Goal: Task Accomplishment & Management: Complete application form

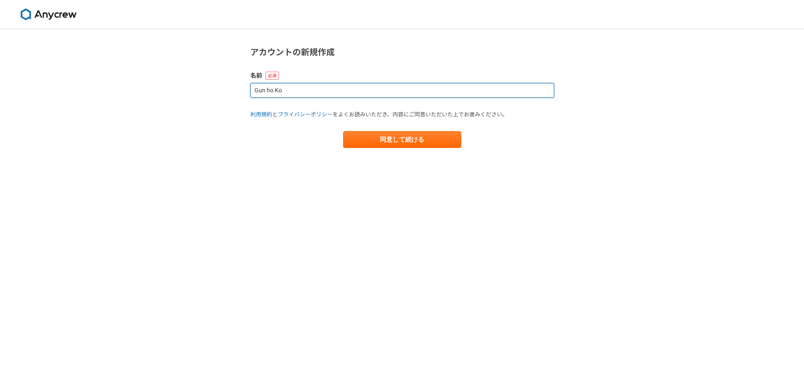
drag, startPoint x: 310, startPoint y: 92, endPoint x: 129, endPoint y: 92, distance: 180.6
click at [131, 92] on div "アカウントの新規作成 名前 Gun ho Ko 利用規約 と プライバシーポリシー をよくお読みいただき、内容にご同意いただいた上でお進みください。 同意して…" at bounding box center [402, 206] width 804 height 355
click at [268, 91] on input "[PERSON_NAME]" at bounding box center [402, 90] width 304 height 15
type input "[PERSON_NAME]"
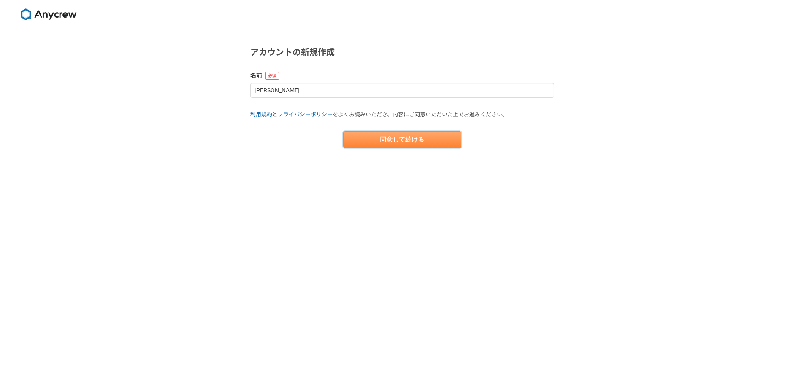
click at [387, 140] on button "同意して続ける" at bounding box center [402, 139] width 118 height 17
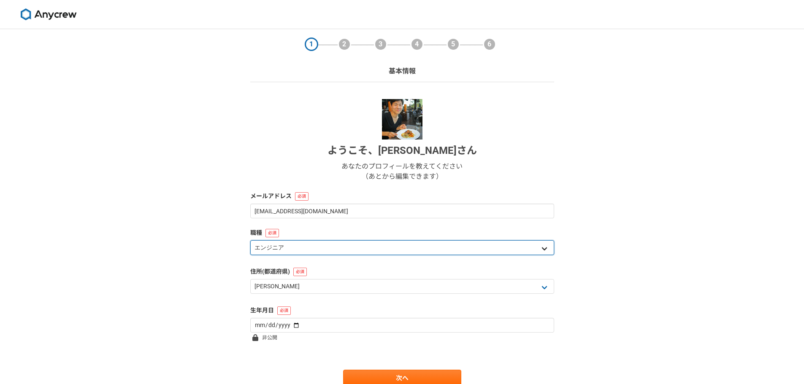
click at [284, 247] on select "エンジニア デザイナー ライター 営業 マーケティング 企画・事業開発 バックオフィス その他" at bounding box center [402, 247] width 304 height 15
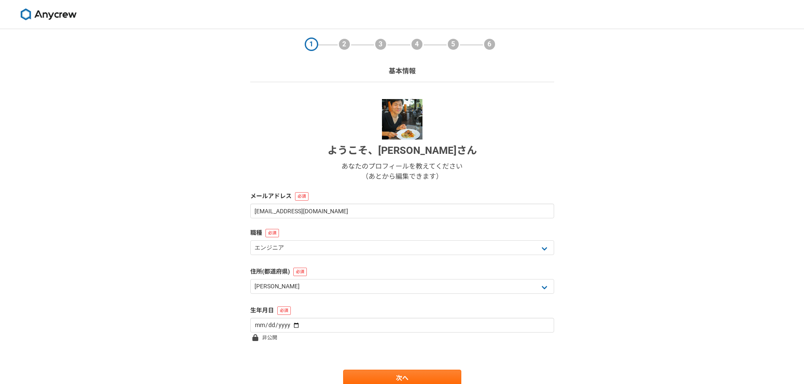
drag, startPoint x: 150, startPoint y: 246, endPoint x: 155, endPoint y: 245, distance: 4.9
click at [151, 246] on div "1 2 3 4 5 6 基本情報 ようこそ、 高乾浩 さん あなたのプロフィールを教えてください （あとから編集できます） メールアドレス probity02…" at bounding box center [402, 224] width 804 height 391
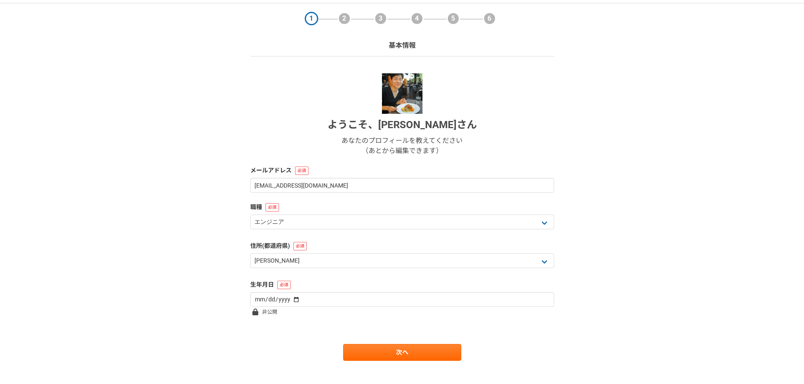
scroll to position [36, 0]
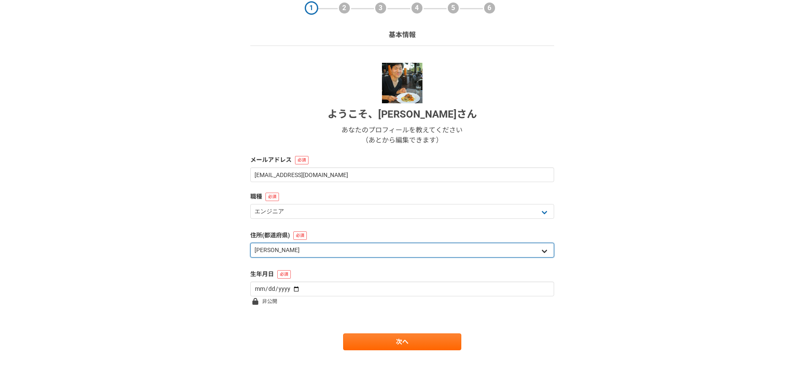
click at [277, 251] on select "北海道 青森県 岩手県 宮城県 秋田県 山形県 福島県 茨城県 栃木県 群馬県 埼玉県 千葉県 東京都 神奈川県 新潟県 富山県 石川県 福井県 山梨県 長野…" at bounding box center [402, 250] width 304 height 15
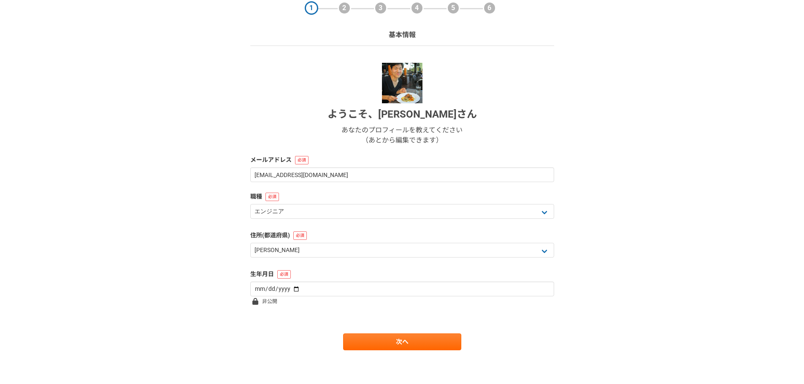
click at [146, 152] on div "1 2 3 4 5 6 基本情報 ようこそ、 高乾浩 さん あなたのプロフィールを教えてください （あとから編集できます） メールアドレス probity02…" at bounding box center [402, 188] width 804 height 391
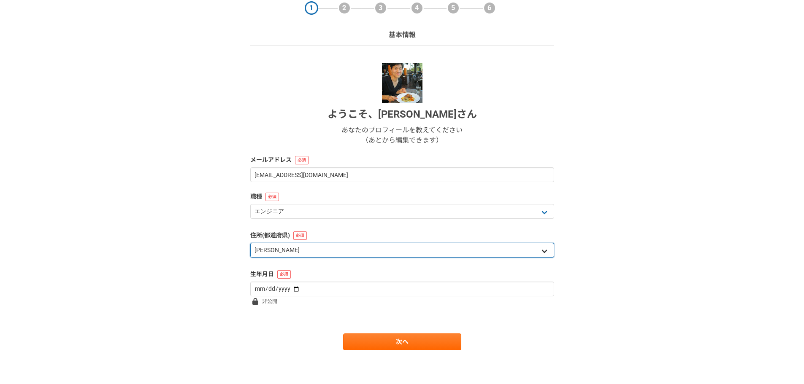
drag, startPoint x: 281, startPoint y: 251, endPoint x: 287, endPoint y: 245, distance: 8.4
click at [281, 251] on select "北海道 青森県 岩手県 宮城県 秋田県 山形県 福島県 茨城県 栃木県 群馬県 埼玉県 千葉県 東京都 神奈川県 新潟県 富山県 石川県 福井県 山梨県 長野…" at bounding box center [402, 250] width 304 height 15
select select "27"
click at [250, 243] on select "北海道 青森県 岩手県 宮城県 秋田県 山形県 福島県 茨城県 栃木県 群馬県 埼玉県 千葉県 東京都 神奈川県 新潟県 富山県 石川県 福井県 山梨県 長野…" at bounding box center [402, 250] width 304 height 15
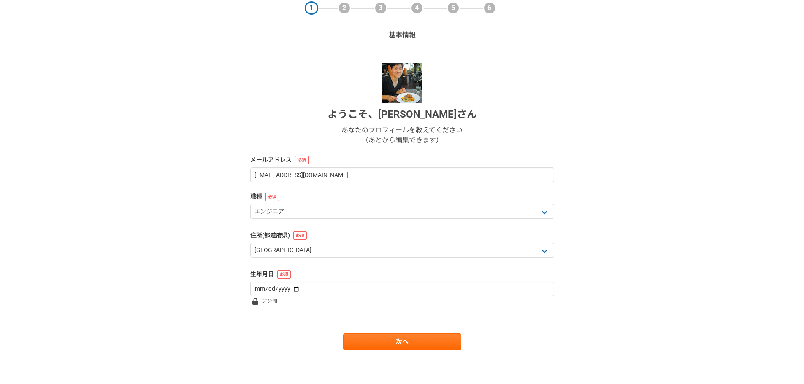
click at [207, 251] on div "1 2 3 4 5 6 基本情報 ようこそ、 高乾浩 さん あなたのプロフィールを教えてください （あとから編集できます） メールアドレス probity02…" at bounding box center [402, 188] width 804 height 391
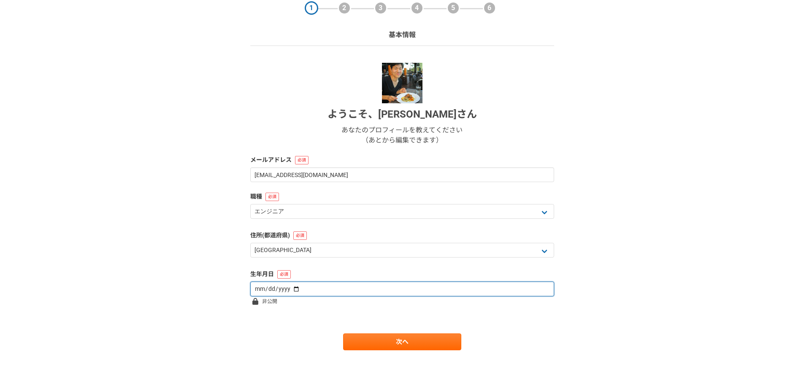
drag, startPoint x: 264, startPoint y: 289, endPoint x: 269, endPoint y: 281, distance: 10.1
click at [264, 288] on input "date" at bounding box center [402, 289] width 304 height 15
type input "1983-02-18"
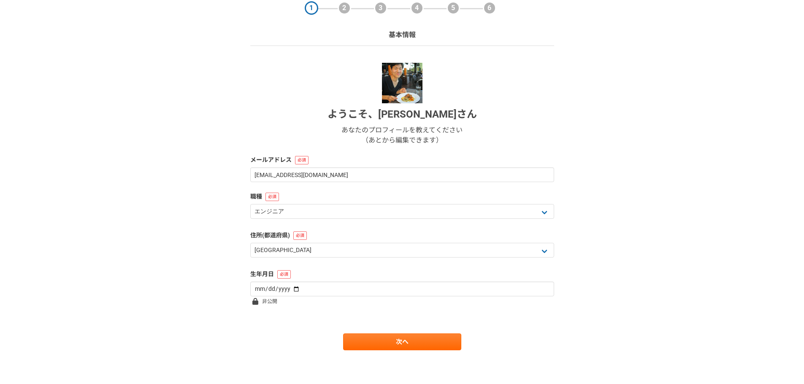
click at [163, 308] on div "1 2 3 4 5 6 基本情報 ようこそ、 高乾浩 さん あなたのプロフィールを教えてください （あとから編集できます） メールアドレス probity02…" at bounding box center [402, 188] width 804 height 391
click at [379, 343] on link "次へ" at bounding box center [402, 342] width 118 height 17
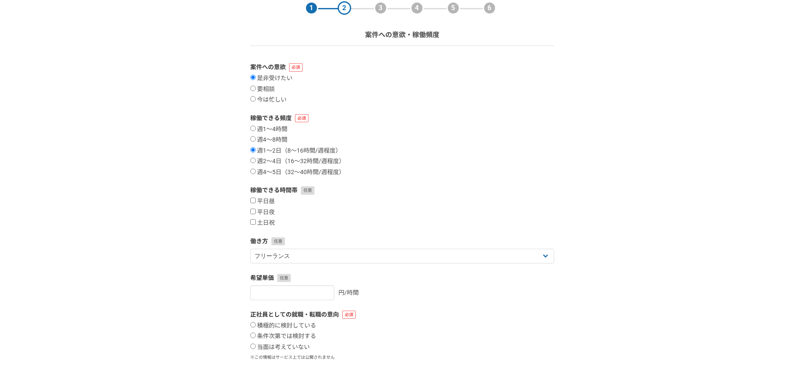
scroll to position [0, 0]
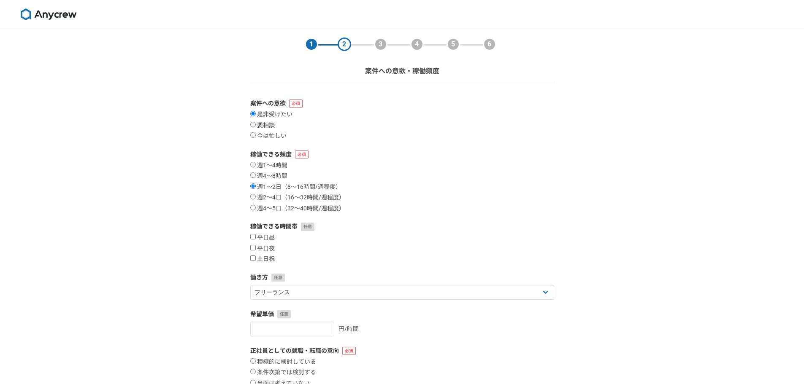
click at [263, 127] on label "要相談" at bounding box center [262, 126] width 24 height 8
click at [256, 127] on input "要相談" at bounding box center [252, 124] width 5 height 5
radio input "true"
click at [178, 185] on div "1 2 3 4 5 6 案件への意欲・稼働頻度 案件への意欲 是非受けたい 要相談 今は忙しい 稼働できる頻度 週1〜4時間 週4〜8時間 週1〜2日（8〜1…" at bounding box center [402, 251] width 804 height 445
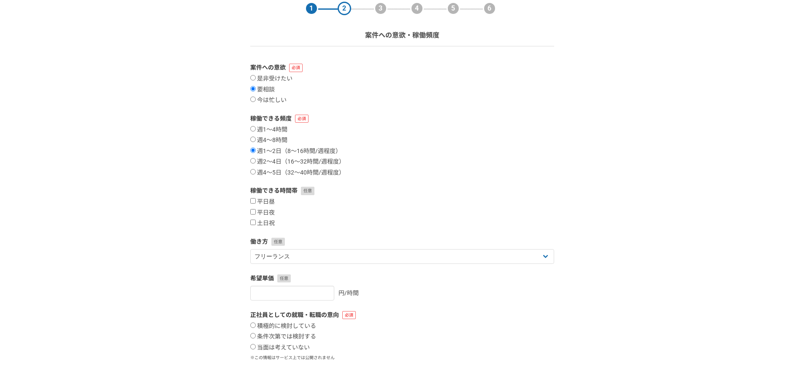
scroll to position [84, 0]
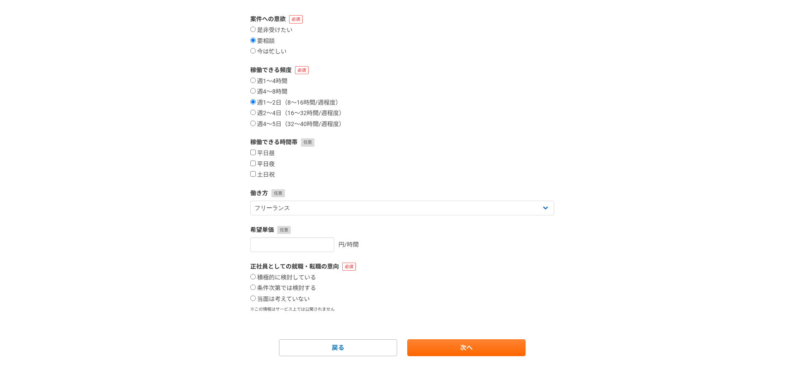
click at [268, 165] on label "平日夜" at bounding box center [262, 165] width 24 height 8
click at [256, 165] on input "平日夜" at bounding box center [252, 163] width 5 height 5
checkbox input "true"
click at [267, 177] on label "土日祝" at bounding box center [262, 175] width 24 height 8
click at [256, 177] on input "土日祝" at bounding box center [252, 173] width 5 height 5
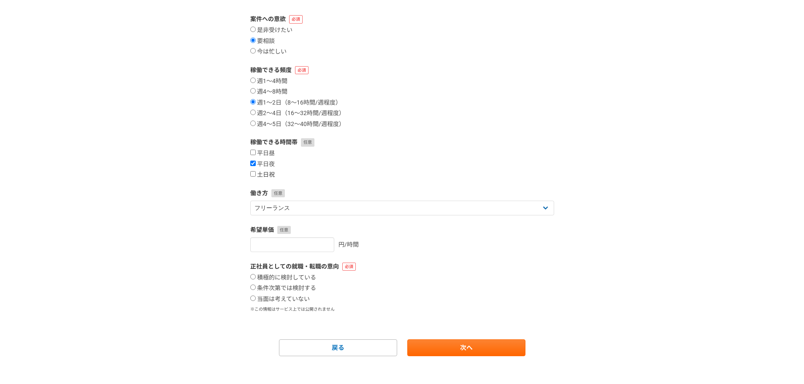
checkbox input "true"
click at [144, 194] on div "1 2 3 4 5 6 案件への意欲・稼働頻度 案件への意欲 是非受けたい 要相談 今は忙しい 稼働できる頻度 週1〜4時間 週4〜8時間 週1〜2日（8〜1…" at bounding box center [402, 167] width 804 height 445
click at [217, 280] on div "1 2 3 4 5 6 案件への意欲・稼働頻度 案件への意欲 是非受けたい 要相談 今は忙しい 稼働できる頻度 週1〜4時間 週4〜8時間 週1〜2日（8〜1…" at bounding box center [402, 167] width 804 height 445
click at [277, 302] on label "当面は考えていない" at bounding box center [279, 300] width 59 height 8
click at [256, 301] on input "当面は考えていない" at bounding box center [252, 298] width 5 height 5
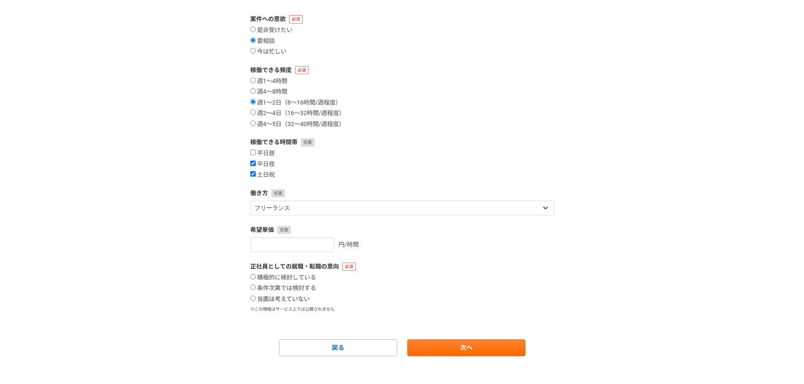
radio input "true"
click at [445, 347] on link "次へ" at bounding box center [466, 348] width 118 height 17
select select
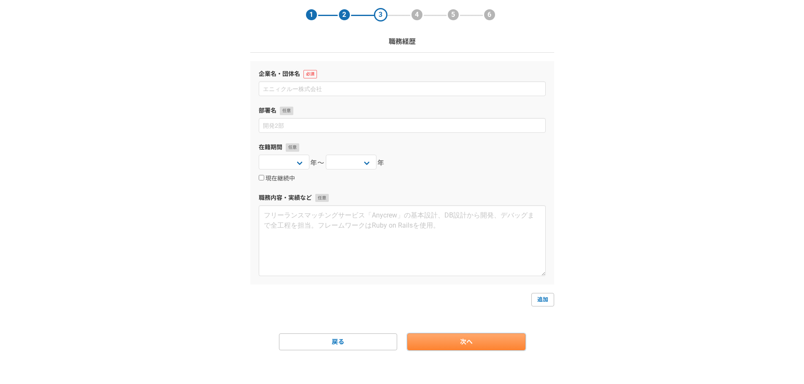
scroll to position [0, 0]
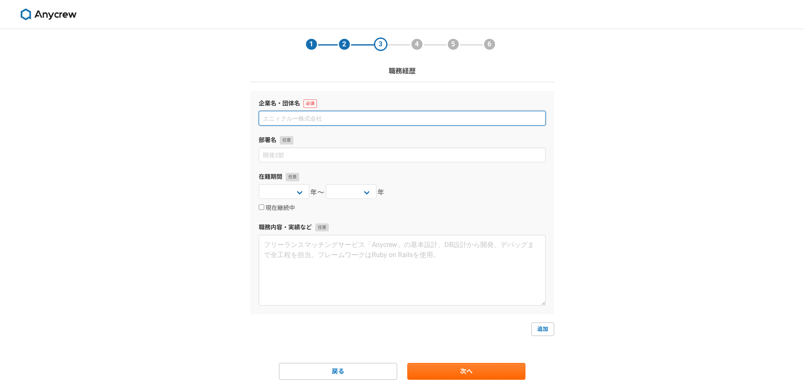
click at [276, 117] on input at bounding box center [402, 118] width 287 height 15
type input "ぷ"
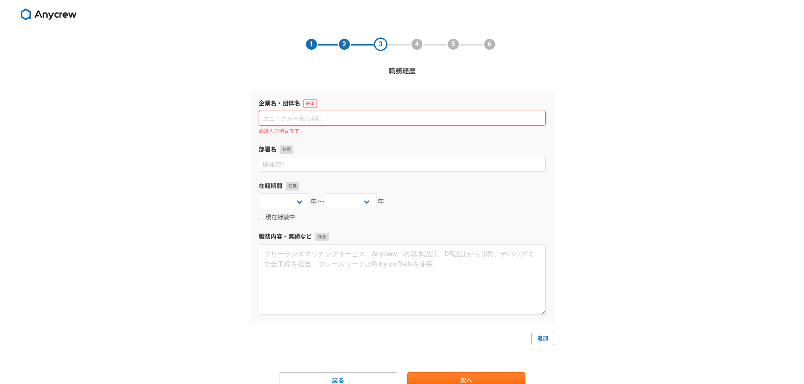
type input "ｂ"
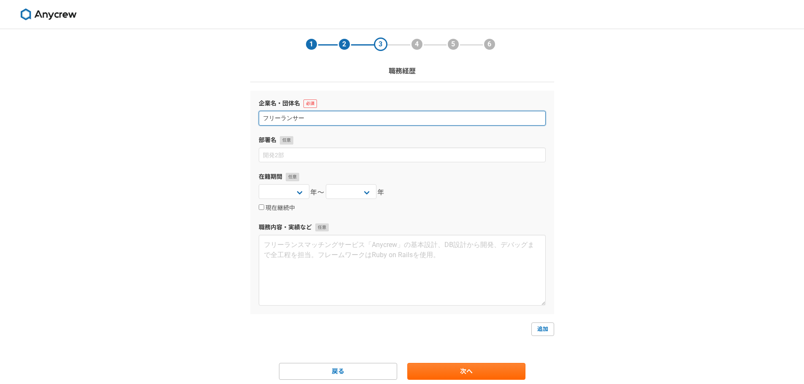
type input "フリーランサー"
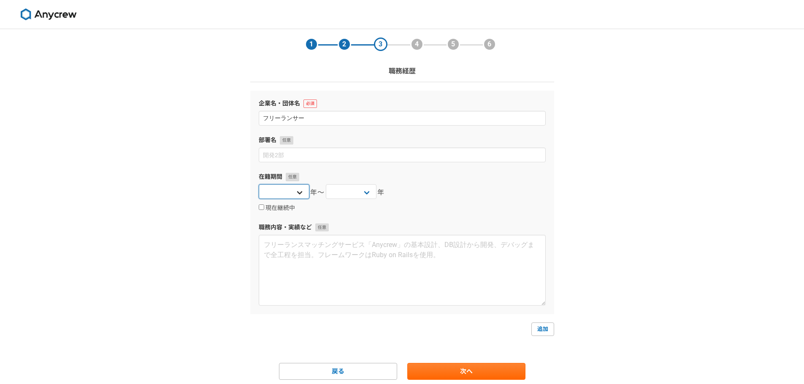
click at [292, 191] on select "2025 2024 2023 2022 2021 2020 2019 2018 2017 2016 2015 2014 2013 2012 2011 2010…" at bounding box center [284, 191] width 51 height 15
select select "2020"
click at [259, 184] on select "2025 2024 2023 2022 2021 2020 2019 2018 2017 2016 2015 2014 2013 2012 2011 2010…" at bounding box center [284, 191] width 51 height 15
click at [343, 189] on select "2025 2024 2023 2022 2021 2020 2019 2018 2017 2016 2015 2014 2013 2012 2011 2010…" at bounding box center [351, 191] width 51 height 15
select select "2025"
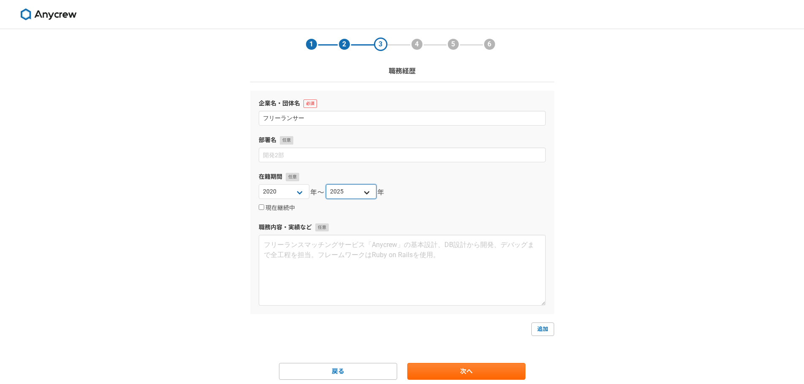
click at [326, 184] on select "2025 2024 2023 2022 2021 2020 2019 2018 2017 2016 2015 2014 2013 2012 2011 2010…" at bounding box center [351, 191] width 51 height 15
click at [270, 208] on label "現在継続中" at bounding box center [277, 209] width 36 height 8
click at [264, 208] on input "現在継続中" at bounding box center [261, 207] width 5 height 5
checkbox input "true"
click at [538, 328] on link "追加" at bounding box center [542, 329] width 23 height 13
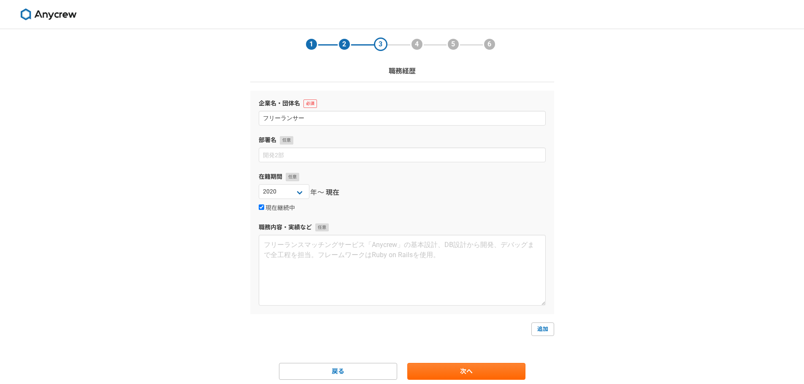
select select
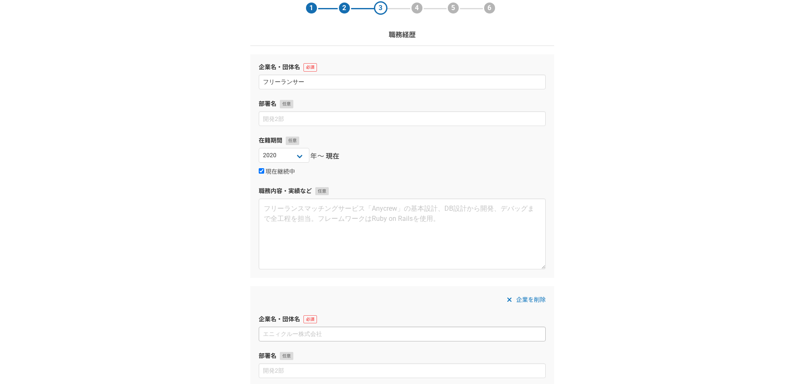
scroll to position [84, 0]
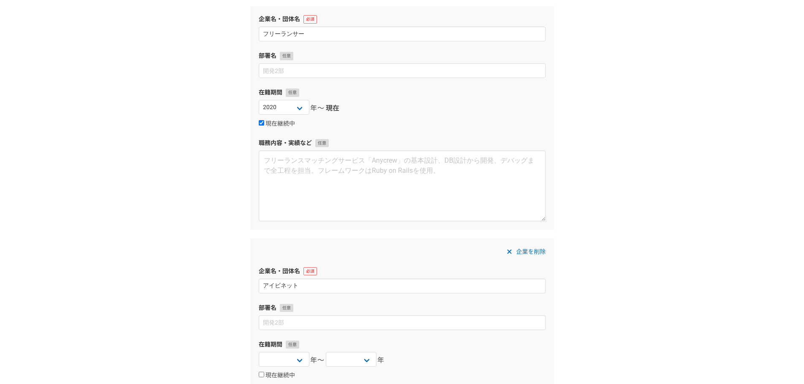
type input "アイビネット"
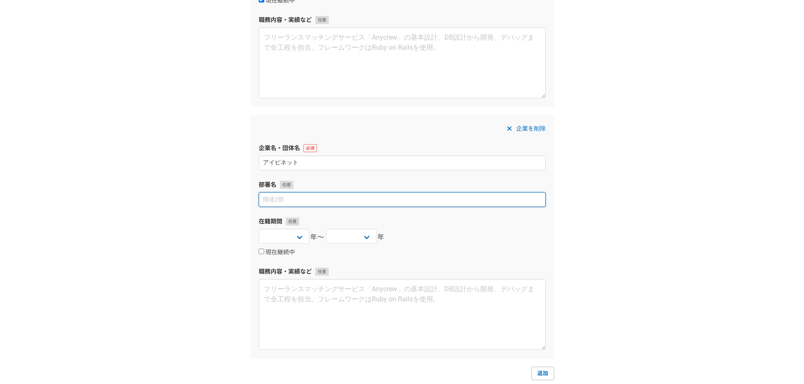
scroll to position [211, 0]
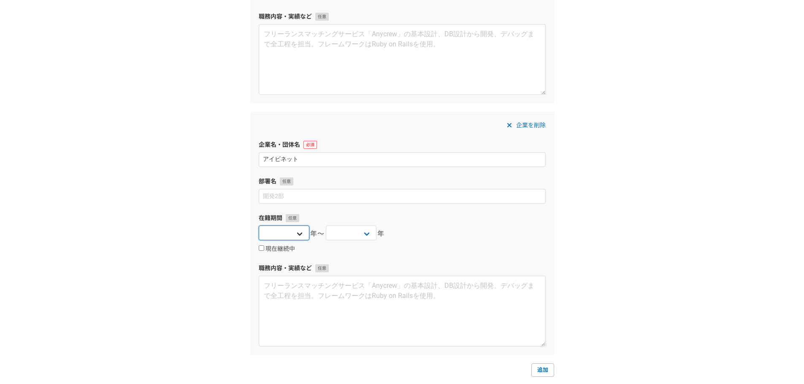
click at [290, 235] on select "2025 2024 2023 2022 2021 2020 2019 2018 2017 2016 2015 2014 2013 2012 2011 2010…" at bounding box center [284, 233] width 51 height 15
select select "2016"
click at [259, 226] on select "2025 2024 2023 2022 2021 2020 2019 2018 2017 2016 2015 2014 2013 2012 2011 2010…" at bounding box center [284, 233] width 51 height 15
click at [341, 234] on select "2025 2024 2023 2022 2021 2020 2019 2018 2017 2016 2015 2014 2013 2012 2011 2010…" at bounding box center [351, 233] width 51 height 15
click at [184, 99] on div "1 2 3 4 5 6 職務経歴 企業名・団体名 フリーランサー 部署名 在籍期間 2025 2024 2023 2022 2021 2020 2019 20…" at bounding box center [402, 136] width 804 height 637
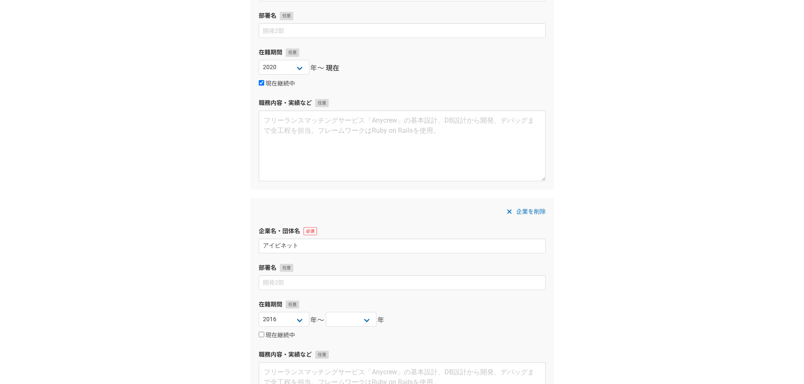
scroll to position [127, 0]
click at [354, 314] on select "2025 2024 2023 2022 2021 2020 2019 2018 2017 2016 2015 2014 2013 2012 2011 2010…" at bounding box center [351, 317] width 51 height 15
select select "2020"
click at [326, 310] on select "2025 2024 2023 2022 2021 2020 2019 2018 2017 2016 2015 2014 2013 2012 2011 2010…" at bounding box center [351, 317] width 51 height 15
click at [198, 246] on div "1 2 3 4 5 6 職務経歴 企業名・団体名 フリーランサー 部署名 在籍期間 2025 2024 2023 2022 2021 2020 2019 20…" at bounding box center [402, 221] width 804 height 637
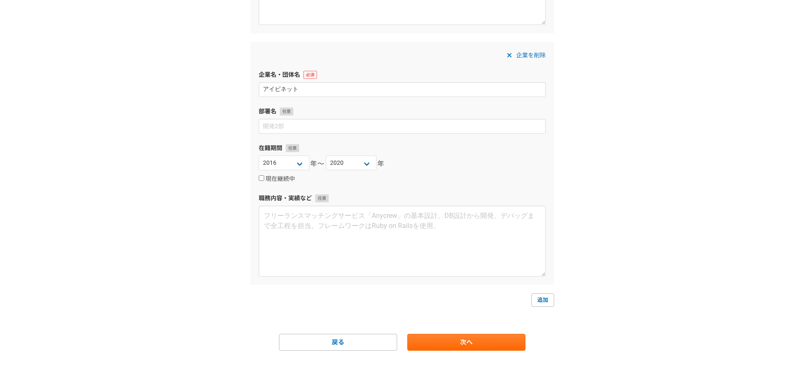
scroll to position [281, 0]
click at [542, 299] on link "追加" at bounding box center [542, 299] width 23 height 13
select select
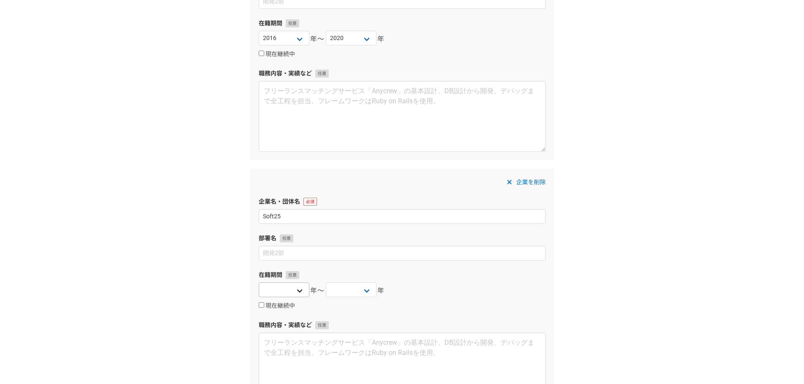
scroll to position [408, 0]
type input "Soft25"
click at [278, 291] on select "2025 2024 2023 2022 2021 2020 2019 2018 2017 2016 2015 2014 2013 2012 2011 2010…" at bounding box center [284, 288] width 51 height 15
drag, startPoint x: 356, startPoint y: 289, endPoint x: 353, endPoint y: 283, distance: 6.4
click at [356, 289] on select "2025 2024 2023 2022 2021 2020 2019 2018 2017 2016 2015 2014 2013 2012 2011 2010…" at bounding box center [351, 288] width 51 height 15
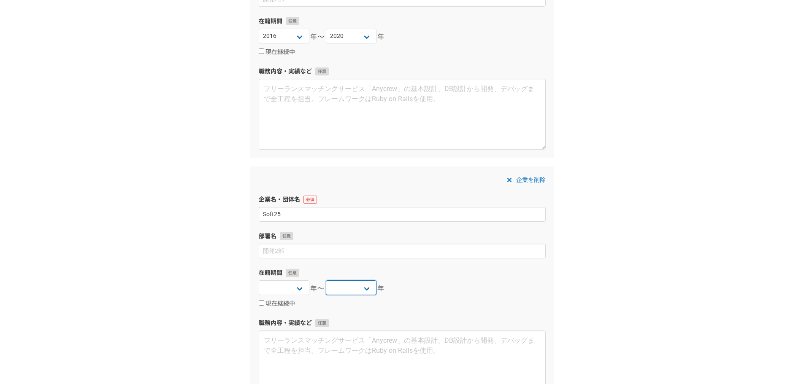
select select "2016"
click at [326, 281] on select "2025 2024 2023 2022 2021 2020 2019 2018 2017 2016 2015 2014 2013 2012 2011 2010…" at bounding box center [351, 288] width 51 height 15
click at [287, 289] on select "2025 2024 2023 2022 2021 2020 2019 2018 2017 2016 2015 2014 2013 2012 2011 2010…" at bounding box center [284, 288] width 51 height 15
click at [259, 281] on select "2025 2024 2023 2022 2021 2020 2019 2018 2017 2016 2015 2014 2013 2012 2011 2010…" at bounding box center [284, 288] width 51 height 15
drag, startPoint x: 182, startPoint y: 193, endPoint x: 180, endPoint y: 179, distance: 14.6
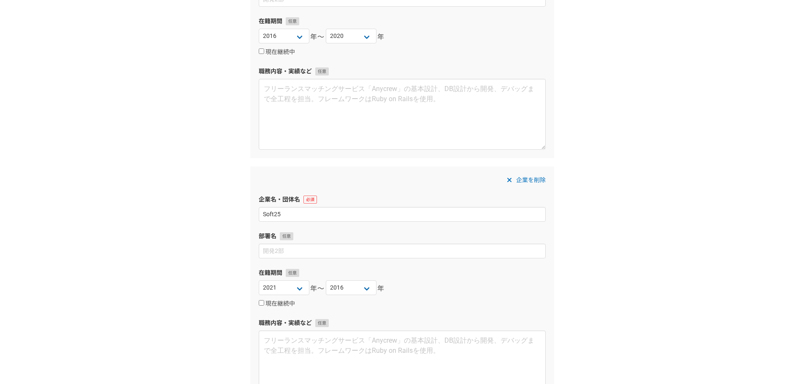
click at [181, 192] on div "1 2 3 4 5 6 職務経歴 企業名・団体名 フリーランサー 部署名 在籍期間 2025 2024 2023 2022 2021 2020 2019 20…" at bounding box center [402, 65] width 804 height 888
click at [195, 287] on div "1 2 3 4 5 6 職務経歴 企業名・団体名 フリーランサー 部署名 在籍期間 2025 2024 2023 2022 2021 2020 2019 20…" at bounding box center [402, 65] width 804 height 888
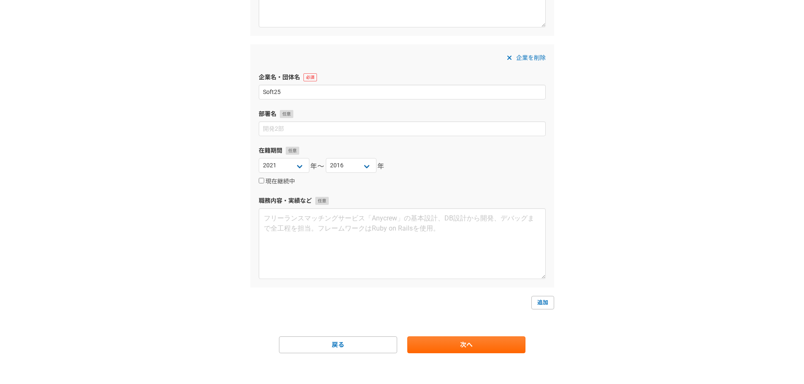
scroll to position [533, 0]
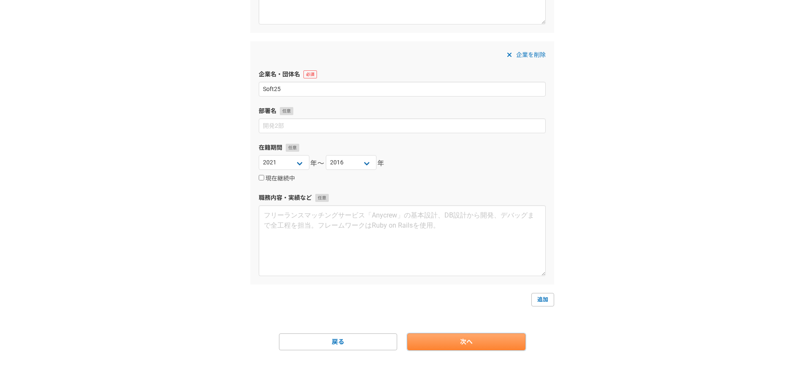
click at [442, 340] on link "次へ" at bounding box center [466, 342] width 118 height 17
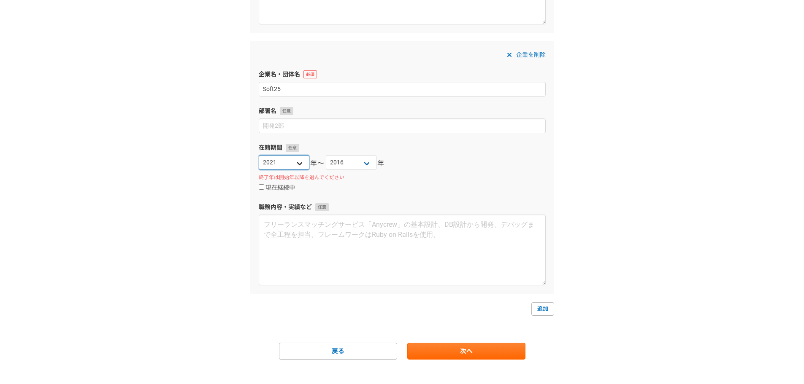
click at [286, 161] on select "2025 2024 2023 2022 2021 2020 2019 2018 2017 2016 2015 2014 2013 2012 2011 2010…" at bounding box center [284, 162] width 51 height 15
select select "2012"
click at [259, 155] on select "2025 2024 2023 2022 2021 2020 2019 2018 2017 2016 2015 2014 2013 2012 2011 2010…" at bounding box center [284, 162] width 51 height 15
click at [437, 351] on link "次へ" at bounding box center [466, 351] width 118 height 17
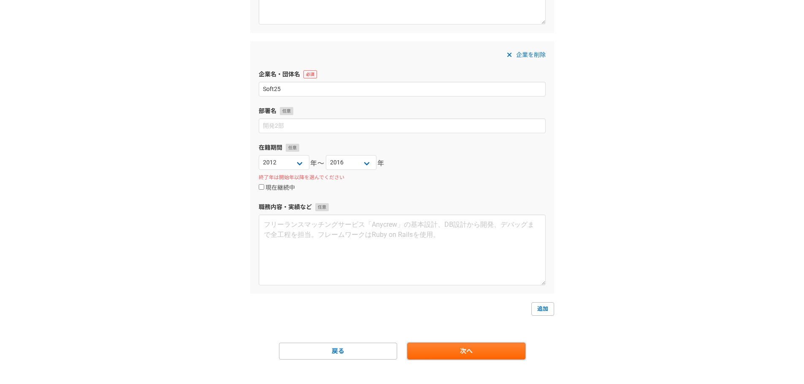
scroll to position [0, 0]
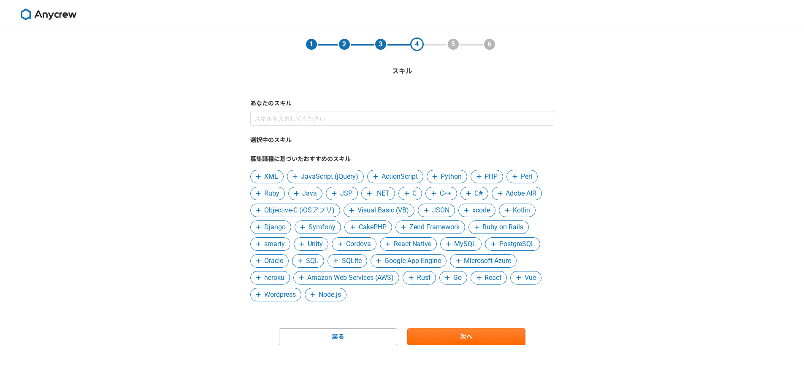
click at [344, 177] on span "JavaScript (jQuery)" at bounding box center [329, 177] width 57 height 10
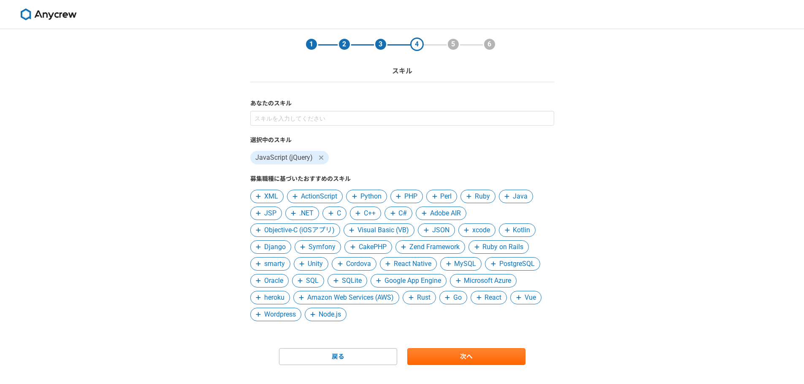
click at [515, 197] on span "Java" at bounding box center [520, 197] width 15 height 10
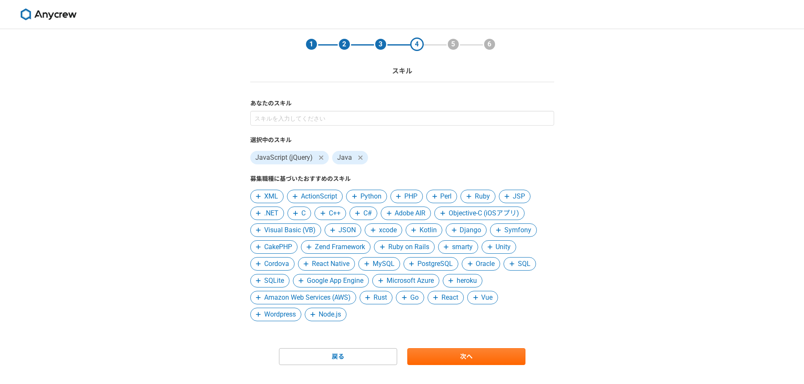
click at [362, 214] on span at bounding box center [357, 213] width 10 height 10
click at [297, 228] on span "Visual Basic (VB)" at bounding box center [289, 230] width 51 height 10
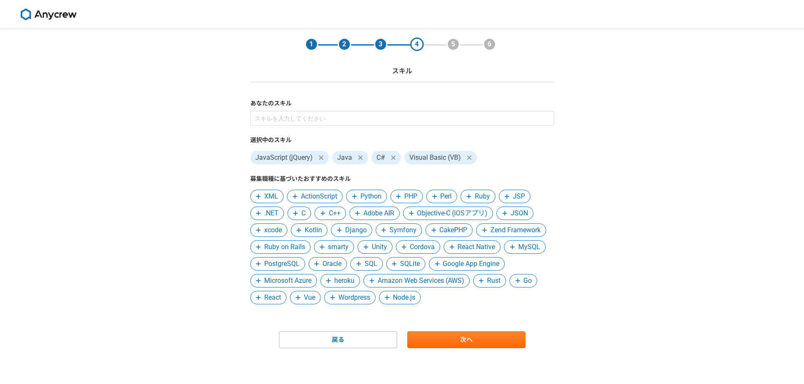
click at [526, 248] on span "MySQL" at bounding box center [529, 247] width 22 height 10
click at [288, 264] on span "PostgreSQL" at bounding box center [281, 264] width 35 height 10
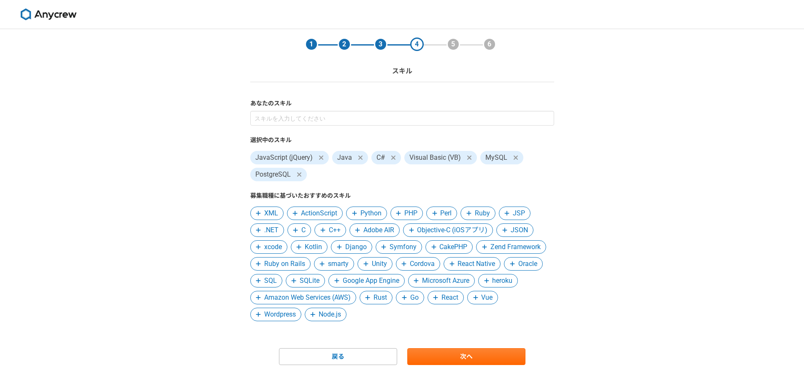
click at [526, 263] on span "Oracle" at bounding box center [527, 264] width 19 height 10
click at [317, 298] on span "Amazon Web Services (AWS)" at bounding box center [307, 298] width 86 height 10
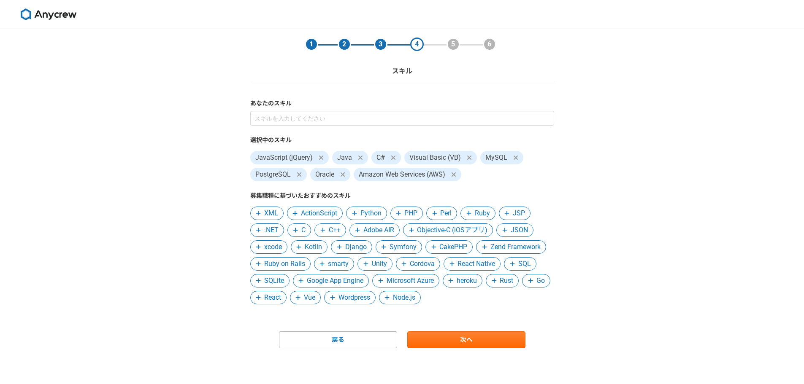
click at [513, 213] on span "JSP" at bounding box center [515, 213] width 32 height 13
click at [480, 231] on span "JSON" at bounding box center [481, 230] width 17 height 10
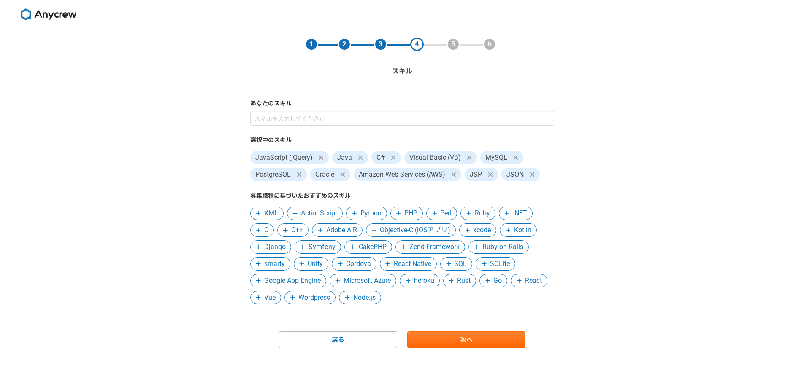
click at [268, 215] on span "XML" at bounding box center [271, 213] width 14 height 10
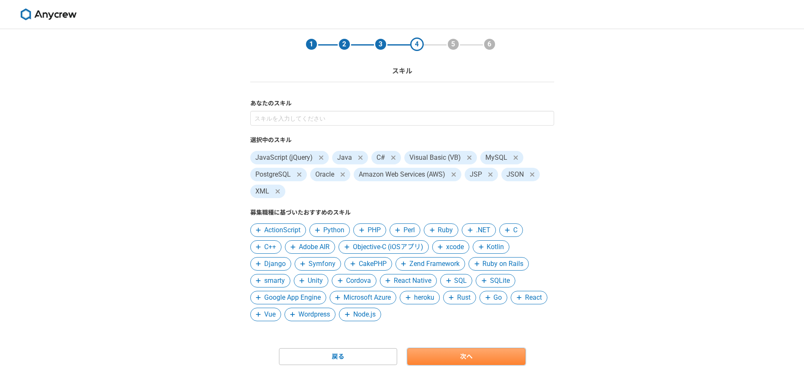
click at [449, 353] on link "次へ" at bounding box center [466, 356] width 118 height 17
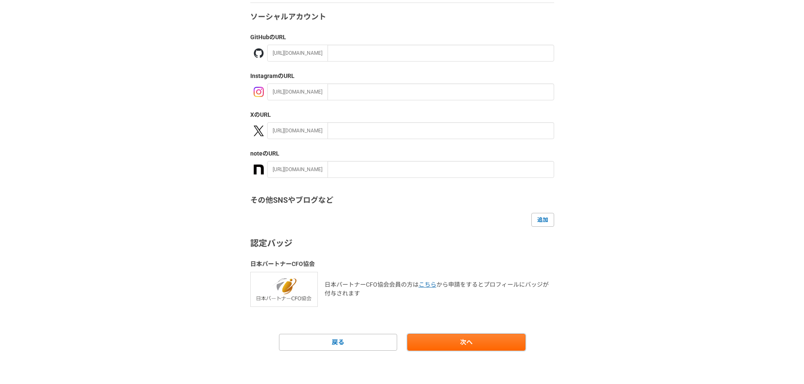
scroll to position [80, 0]
click at [470, 346] on link "次へ" at bounding box center [466, 342] width 118 height 17
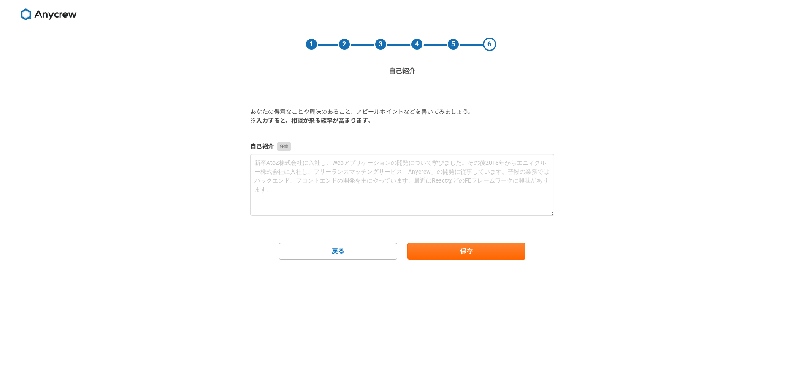
scroll to position [0, 0]
click at [465, 251] on button "保存" at bounding box center [466, 251] width 118 height 17
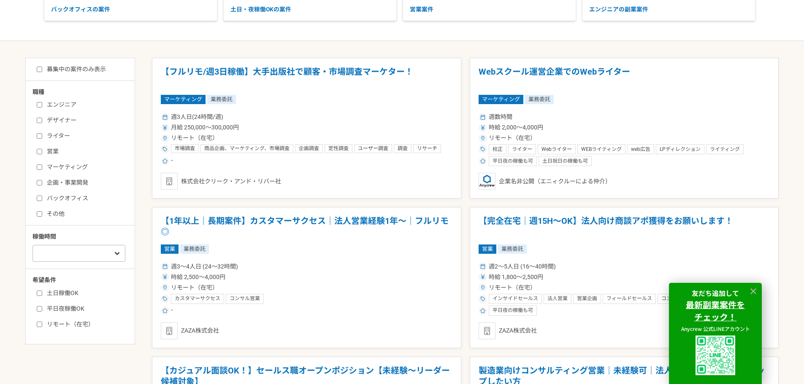
scroll to position [211, 0]
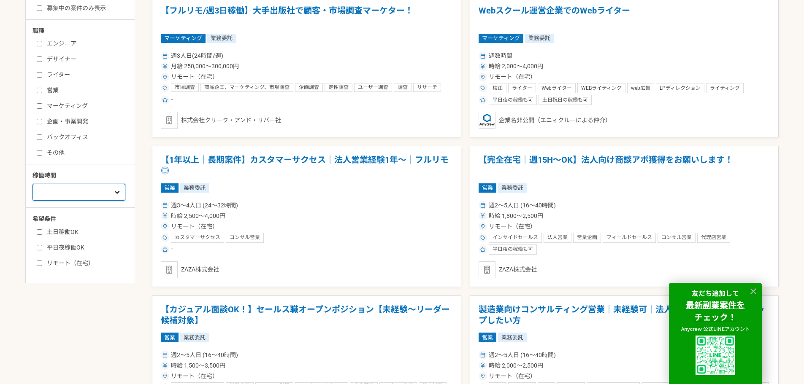
click at [72, 189] on select "週1人日（8時間）以下 週2人日（16時間）以下 週3人日（24時間）以下 週4人日（32時間）以下 週5人日（40時間）以下" at bounding box center [78, 192] width 93 height 17
select select "2"
click at [32, 194] on select "週1人日（8時間）以下 週2人日（16時間）以下 週3人日（24時間）以下 週4人日（32時間）以下 週5人日（40時間）以下" at bounding box center [78, 192] width 93 height 17
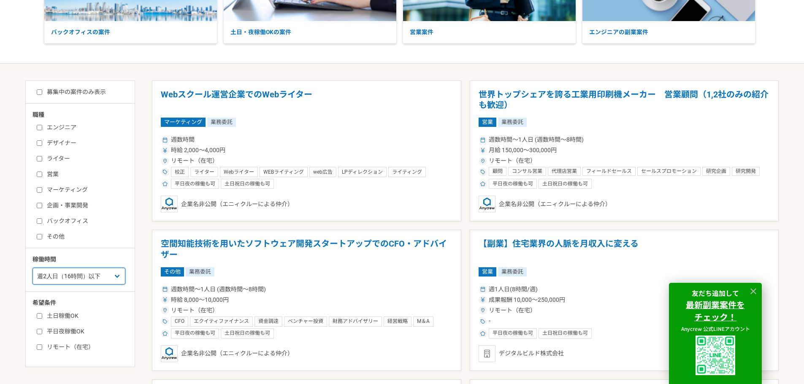
scroll to position [127, 0]
click at [59, 131] on label "エンジニア" at bounding box center [85, 128] width 97 height 9
click at [42, 131] on input "エンジニア" at bounding box center [39, 127] width 5 height 5
checkbox input "true"
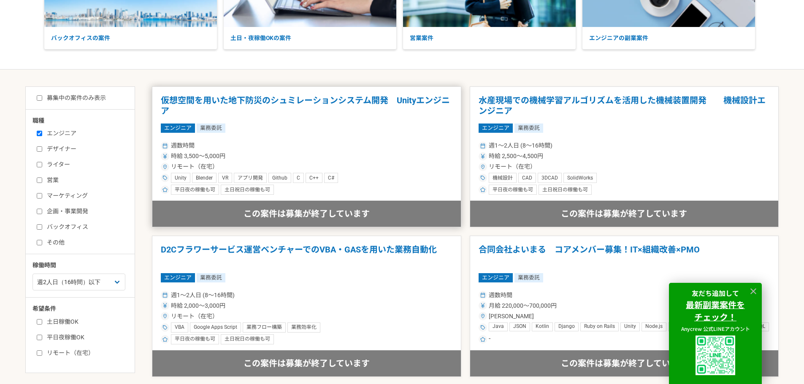
scroll to position [127, 0]
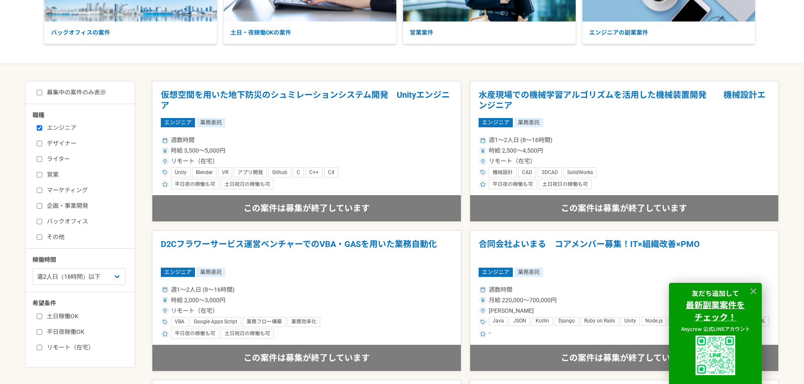
click at [71, 351] on label "リモート（在宅）" at bounding box center [85, 347] width 97 height 9
click at [42, 351] on input "リモート（在宅）" at bounding box center [39, 347] width 5 height 5
checkbox input "true"
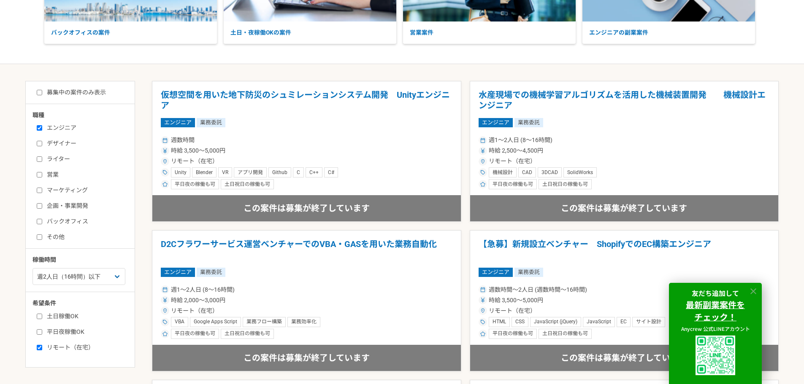
click at [753, 291] on icon at bounding box center [753, 292] width 6 height 6
